Goal: Navigation & Orientation: Find specific page/section

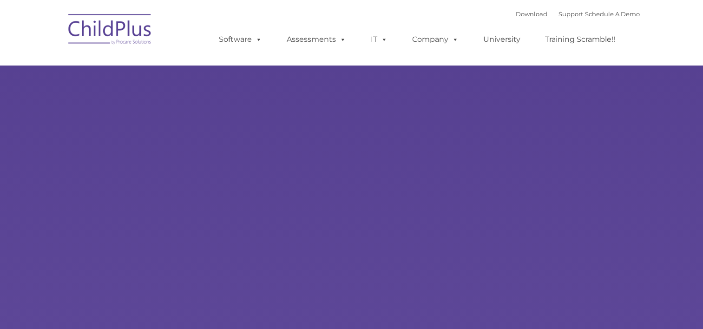
type input ""
select select "MEDIUM"
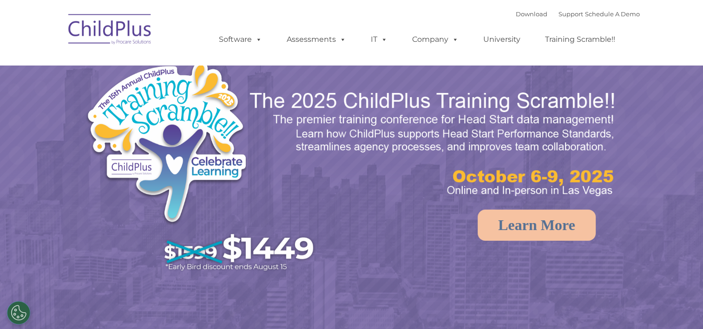
select select "MEDIUM"
